Goal: Information Seeking & Learning: Learn about a topic

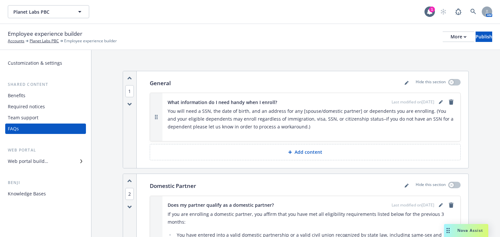
scroll to position [2724, 0]
